Goal: Information Seeking & Learning: Learn about a topic

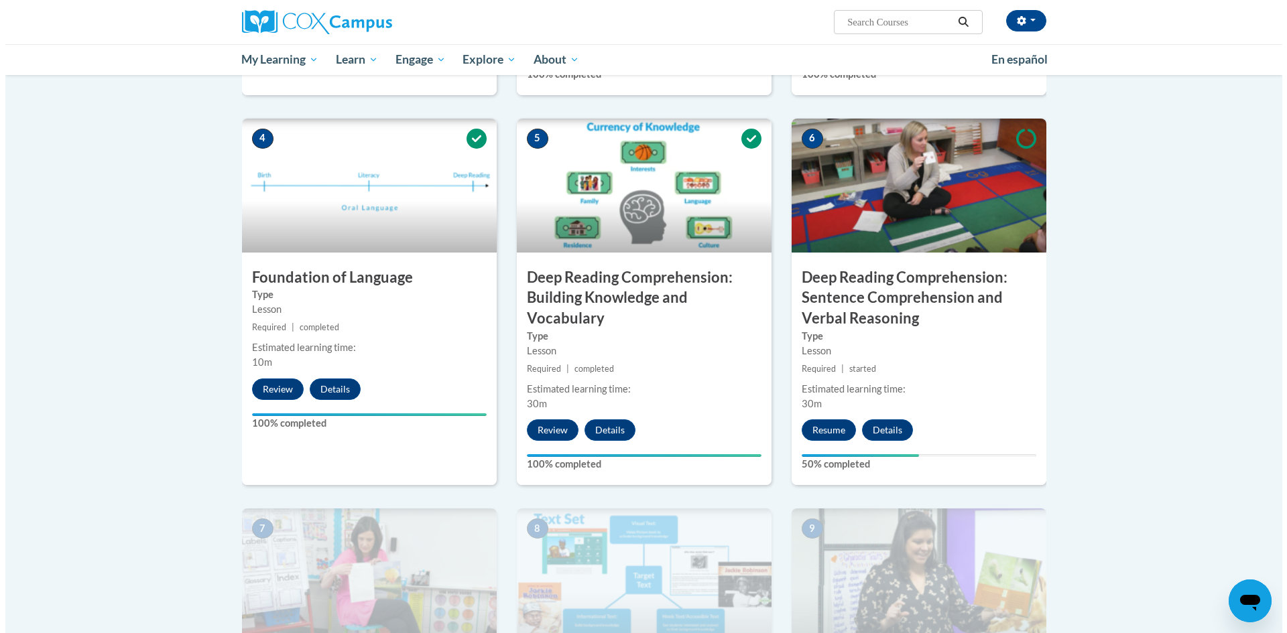
scroll to position [670, 0]
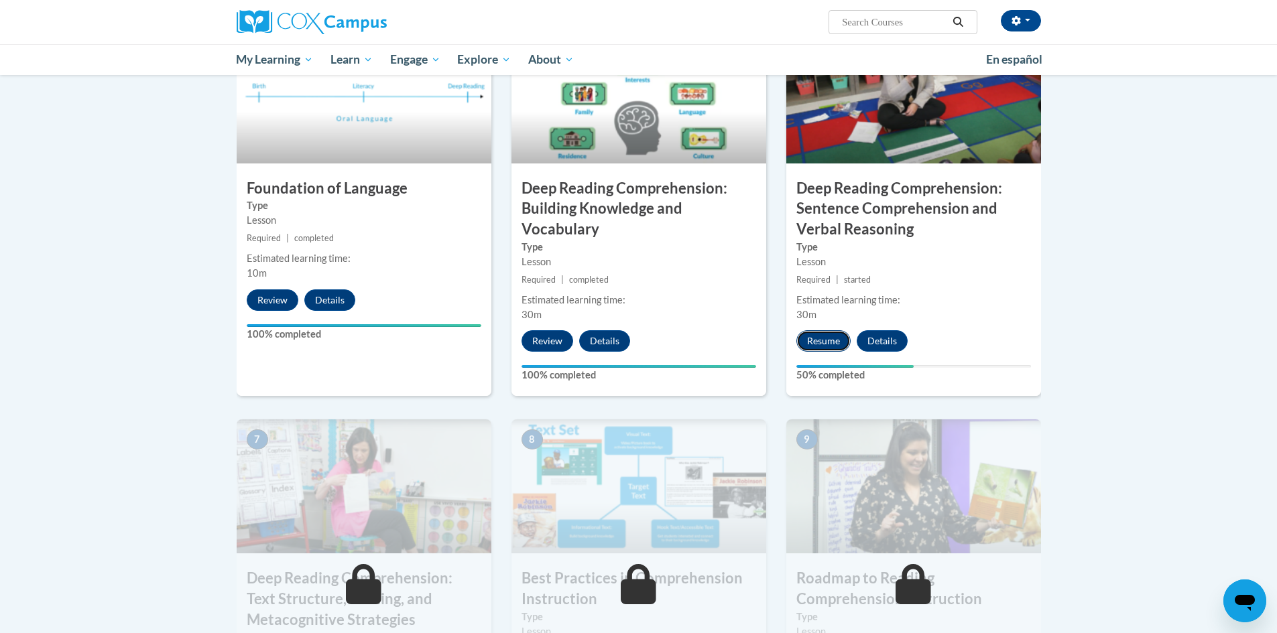
click at [830, 339] on button "Resume" at bounding box center [823, 340] width 54 height 21
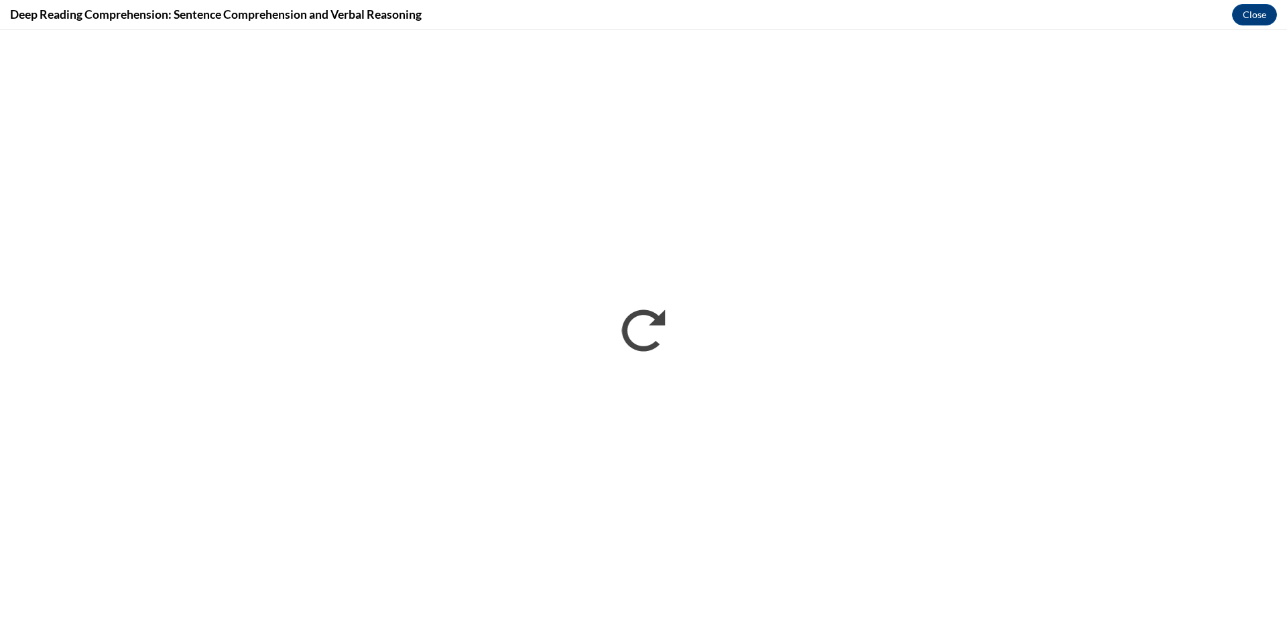
scroll to position [0, 0]
